Goal: Transaction & Acquisition: Download file/media

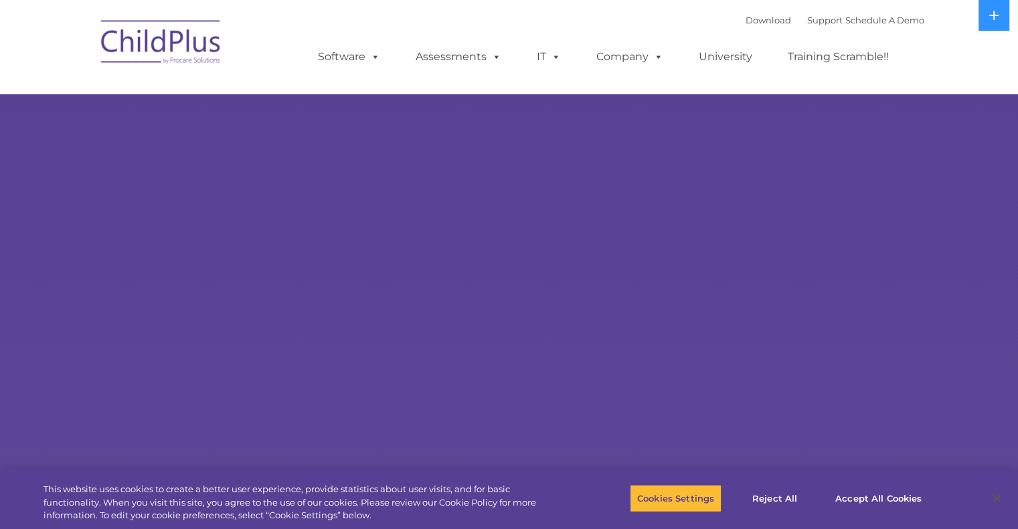
select select "MEDIUM"
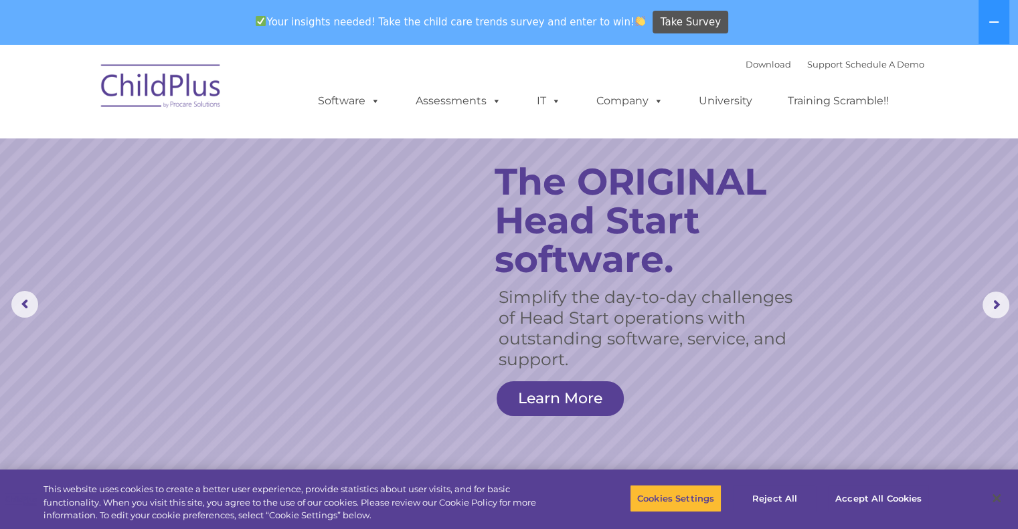
drag, startPoint x: 942, startPoint y: 4, endPoint x: 570, endPoint y: 72, distance: 377.6
click at [570, 72] on div "Download Support | Schedule A Demo  MENU MENU Software ChildPlus: The original…" at bounding box center [607, 91] width 633 height 74
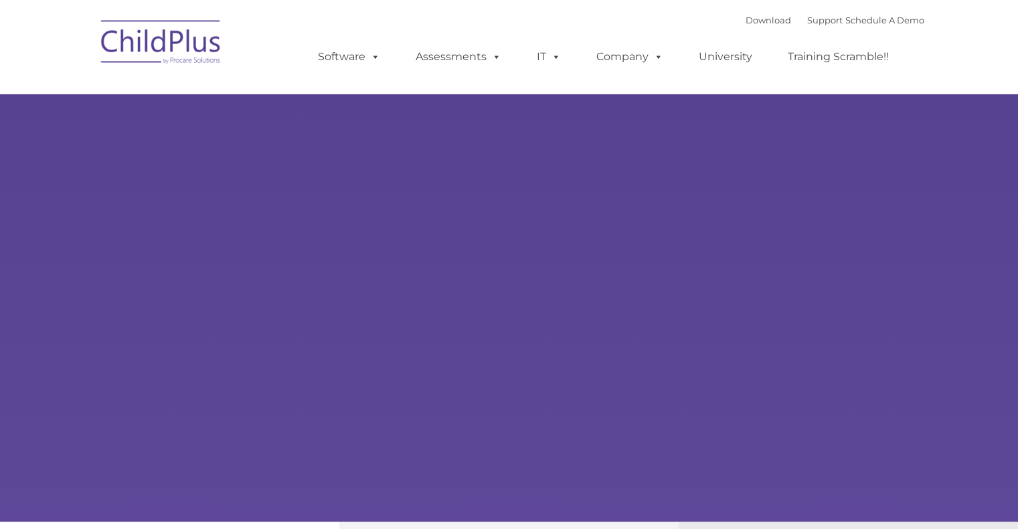
type input ""
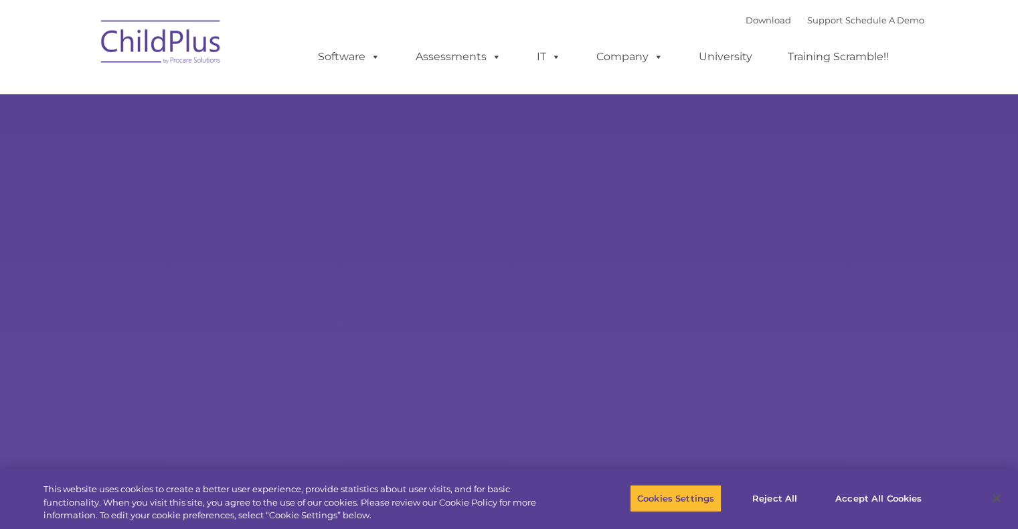
select select "MEDIUM"
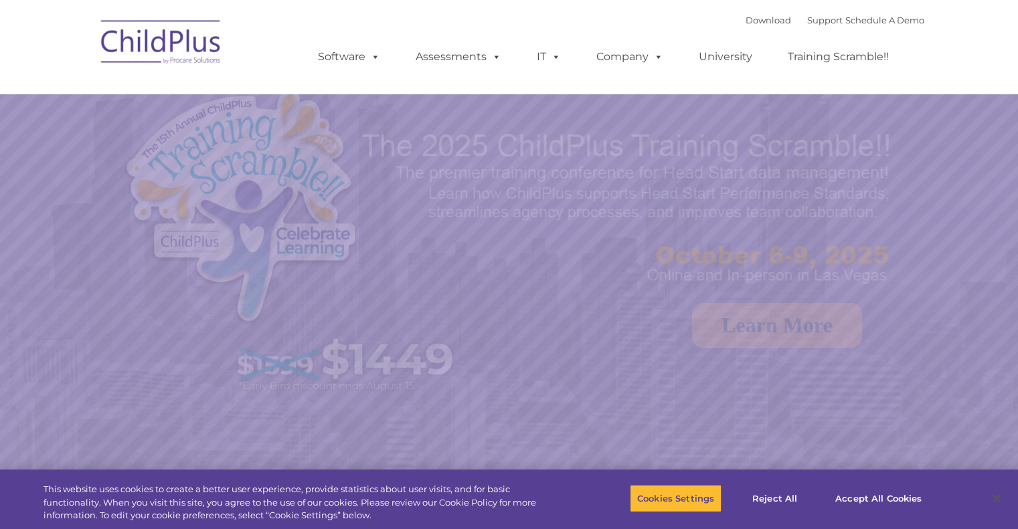
select select "MEDIUM"
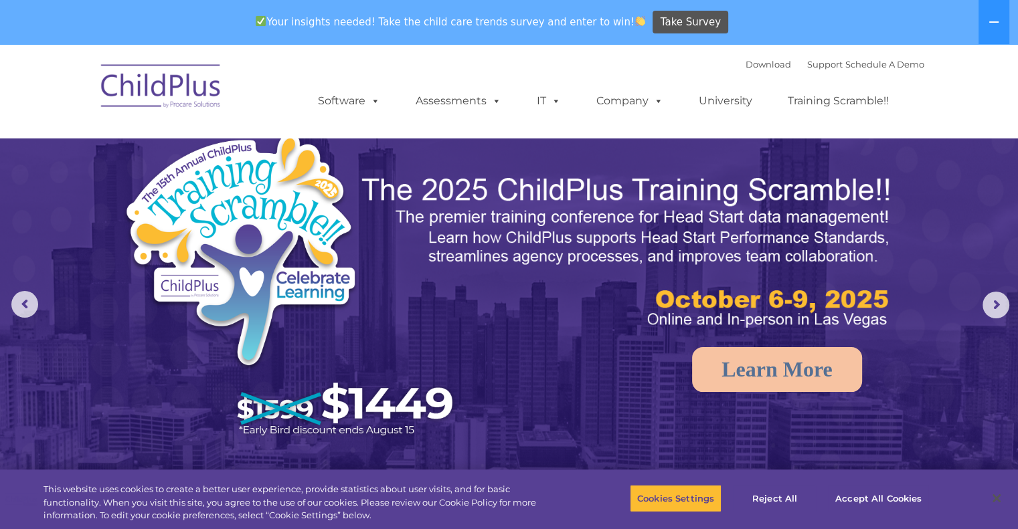
click at [658, 62] on div "Download Support | Schedule A Demo  MENU MENU Software ChildPlus: The original…" at bounding box center [607, 91] width 633 height 74
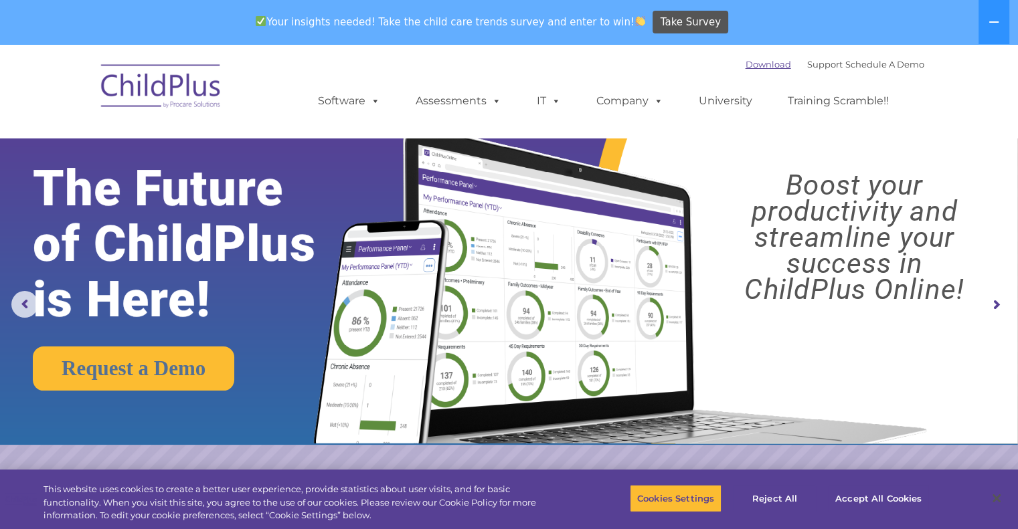
click at [755, 61] on link "Download" at bounding box center [769, 64] width 46 height 11
